Goal: Communication & Community: Answer question/provide support

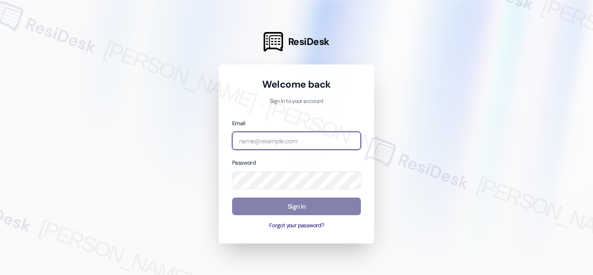
paste input "automated-surveys-birchstone_residential-resen.fifteen@birchstone_[DOMAIN_NAME]"
type input "automated-surveys-birchstone_residential-resen.fifteen@birchstone_[DOMAIN_NAME]"
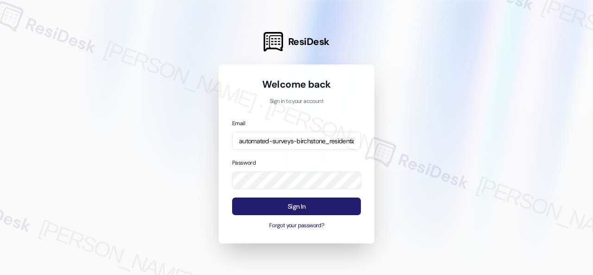
click at [243, 210] on button "Sign In" at bounding box center [296, 206] width 129 height 18
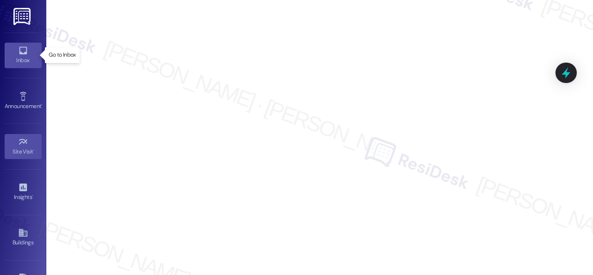
click at [19, 56] on div "Inbox" at bounding box center [23, 60] width 46 height 9
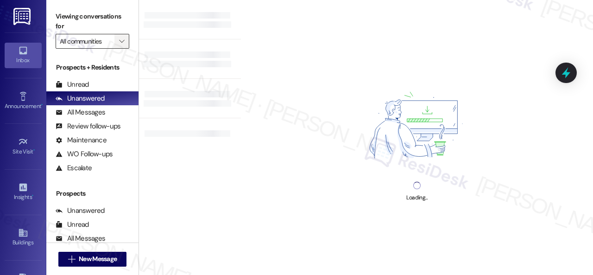
click at [125, 42] on span "" at bounding box center [121, 41] width 9 height 15
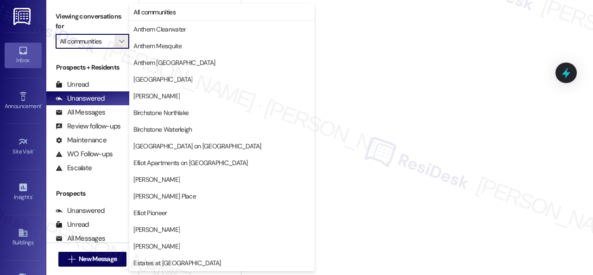
scroll to position [278, 0]
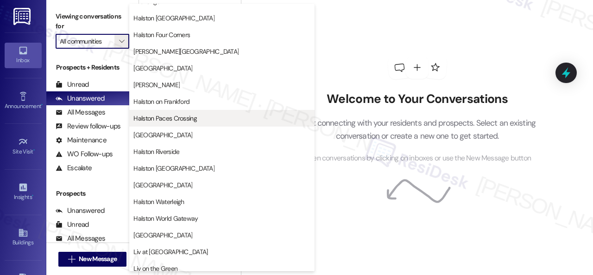
click at [161, 118] on span "Halston Paces Crossing" at bounding box center [164, 117] width 63 height 9
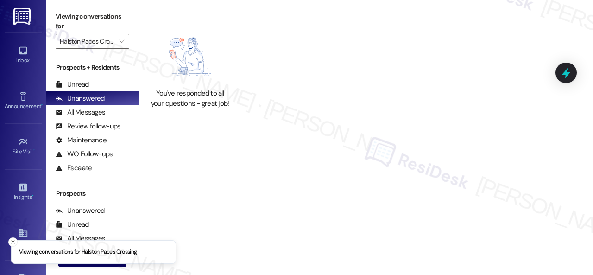
type input "Halston Paces Crossing"
